Goal: Navigation & Orientation: Find specific page/section

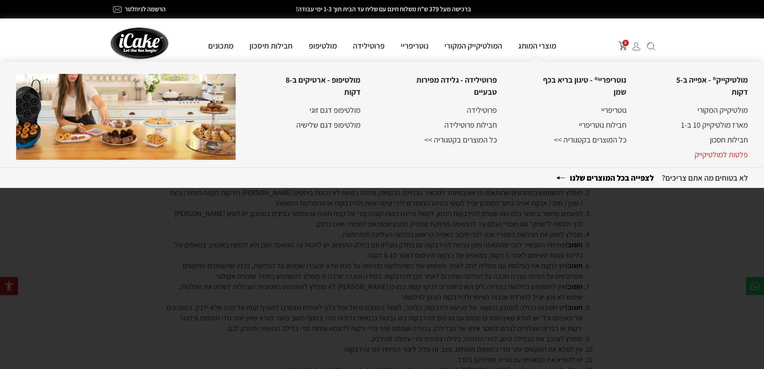
click at [726, 152] on link "פלטות למולטיקייק" at bounding box center [721, 154] width 53 height 10
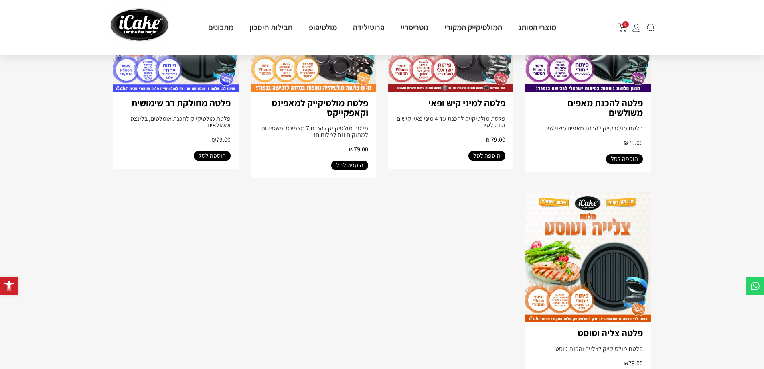
scroll to position [561, 0]
